Goal: Go to known website: Access a specific website the user already knows

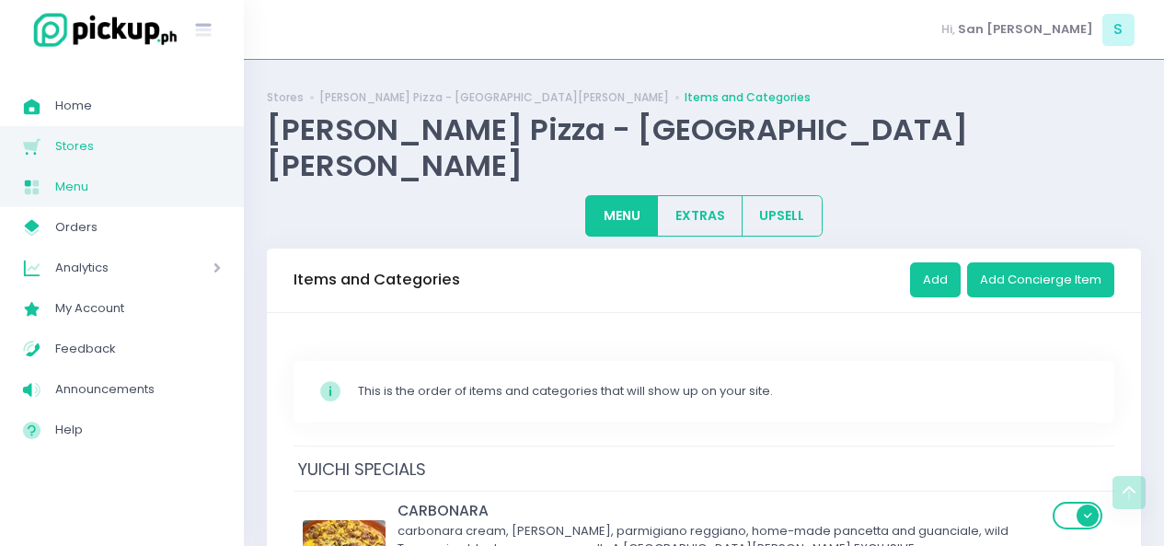
scroll to position [7645, 0]
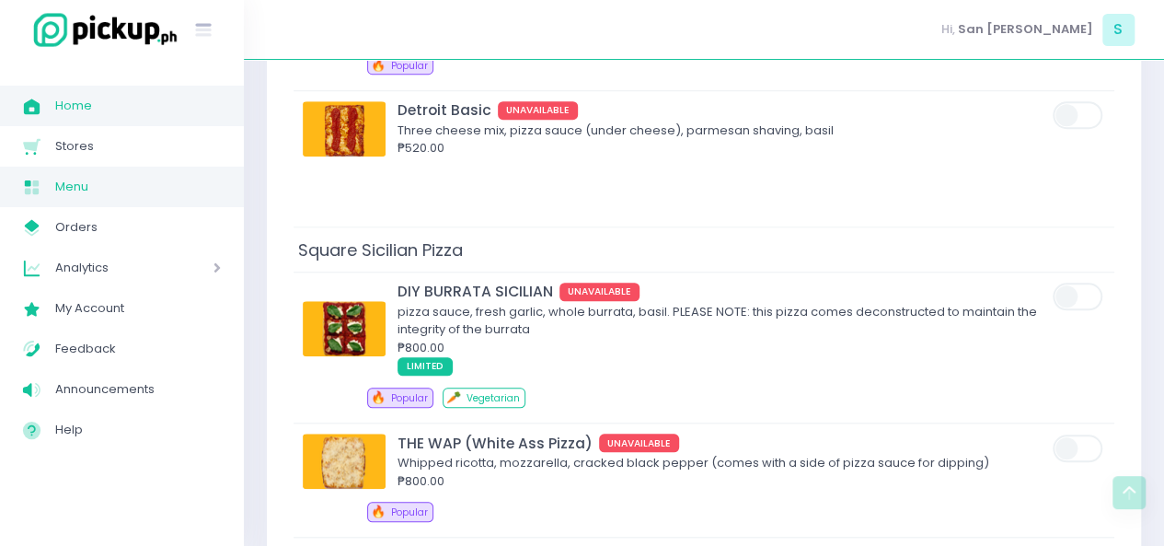
click at [116, 121] on link "Home Created with Sketch. Home" at bounding box center [122, 106] width 244 height 40
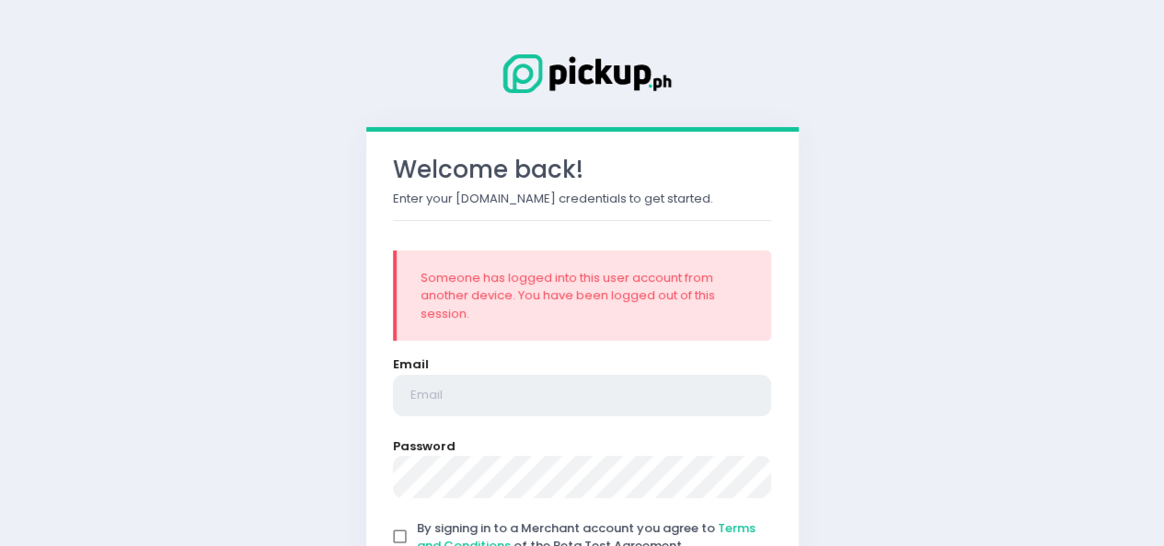
click at [442, 380] on input "email" at bounding box center [582, 396] width 379 height 42
